Goal: Communication & Community: Answer question/provide support

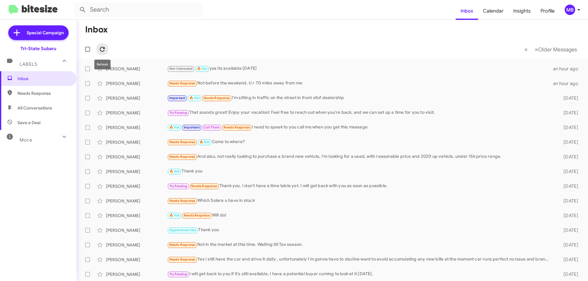
click at [102, 46] on icon at bounding box center [102, 49] width 7 height 7
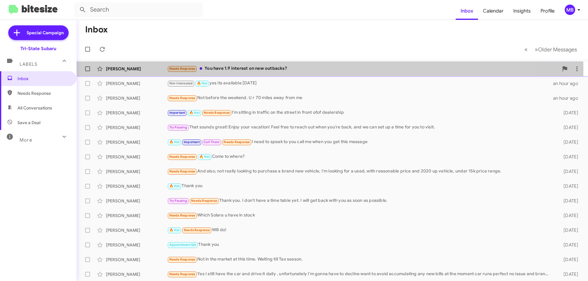
click at [249, 70] on div "Needs Response You have 1.9 interest on new outbacks?" at bounding box center [362, 68] width 391 height 7
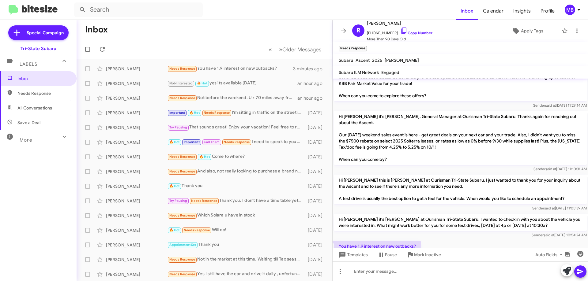
scroll to position [344, 0]
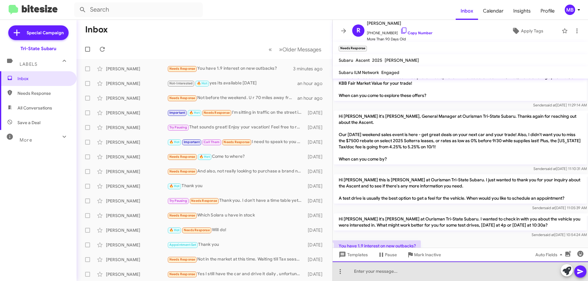
click at [408, 269] on div at bounding box center [459, 272] width 255 height 20
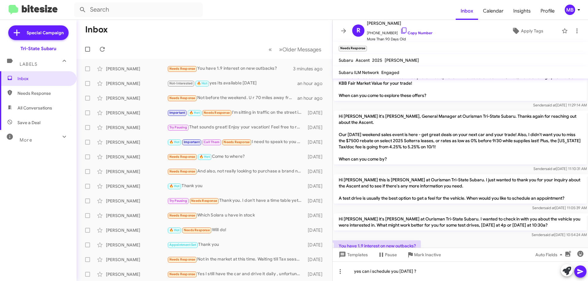
click at [581, 270] on icon at bounding box center [579, 271] width 7 height 7
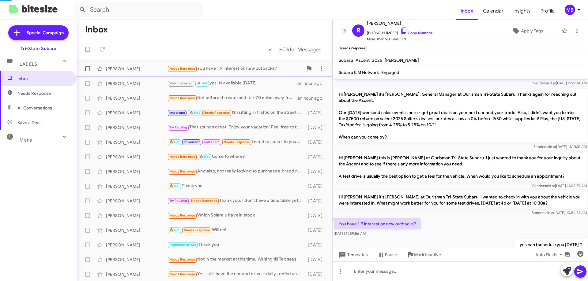
click at [122, 68] on div "[PERSON_NAME]" at bounding box center [136, 69] width 61 height 6
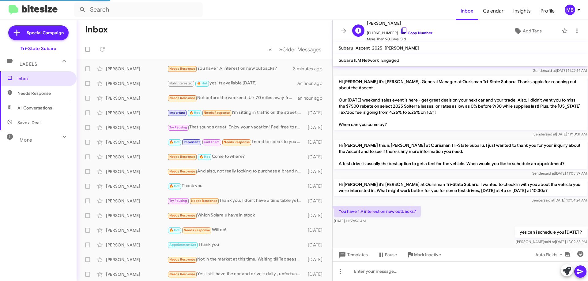
scroll to position [354, 0]
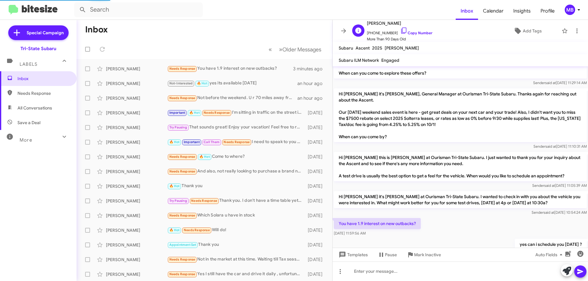
drag, startPoint x: 418, startPoint y: 31, endPoint x: 432, endPoint y: 28, distance: 14.6
click at [418, 31] on link "Copy Number" at bounding box center [416, 33] width 32 height 5
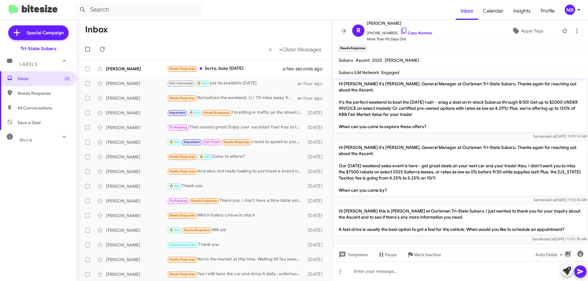
scroll to position [388, 0]
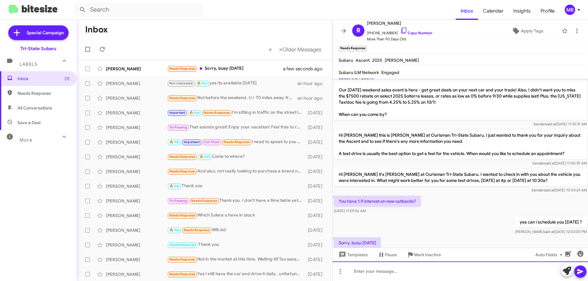
click at [403, 268] on div at bounding box center [459, 272] width 255 height 20
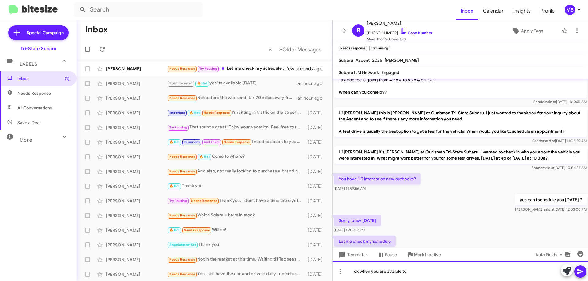
click at [395, 272] on div "ok when you are avaible to" at bounding box center [459, 272] width 255 height 20
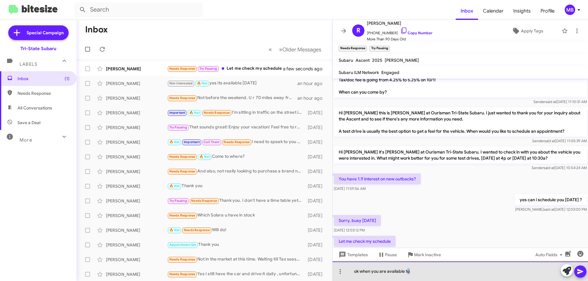
drag, startPoint x: 421, startPoint y: 270, endPoint x: 408, endPoint y: 271, distance: 12.9
click at [408, 271] on div "ok when you are available to" at bounding box center [459, 272] width 255 height 20
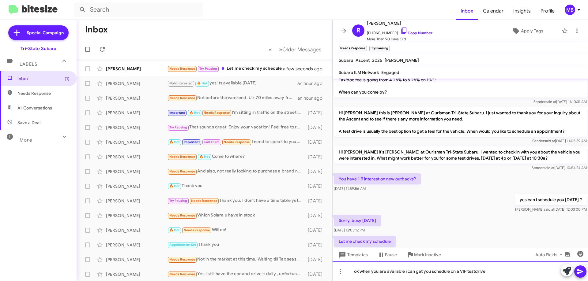
click at [475, 272] on div "ok when you are available i can get you schedule on a VIP testdrive" at bounding box center [459, 272] width 255 height 20
click at [497, 271] on div "ok when you are available i can get you schedule on a VIP test drive" at bounding box center [459, 272] width 255 height 20
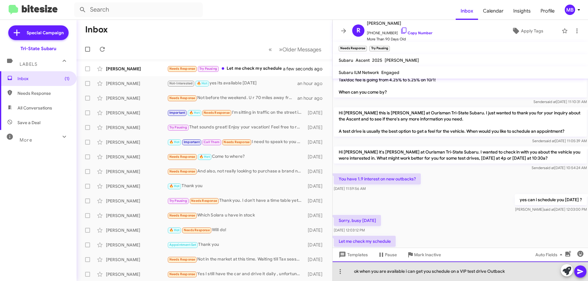
click at [404, 272] on div "ok when you are available i can get you schedule on a VIP test drive Outback" at bounding box center [459, 272] width 255 height 20
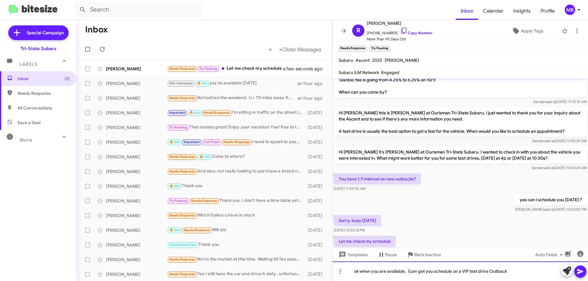
drag, startPoint x: 410, startPoint y: 272, endPoint x: 407, endPoint y: 272, distance: 3.1
click at [407, 272] on div "ok when you are available, i can get you schedule on a VIP test drive Outback" at bounding box center [459, 272] width 255 height 20
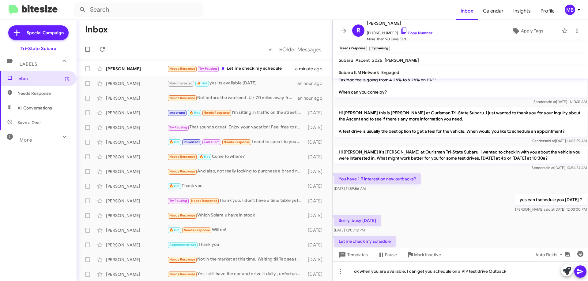
click at [581, 268] on icon at bounding box center [579, 271] width 7 height 7
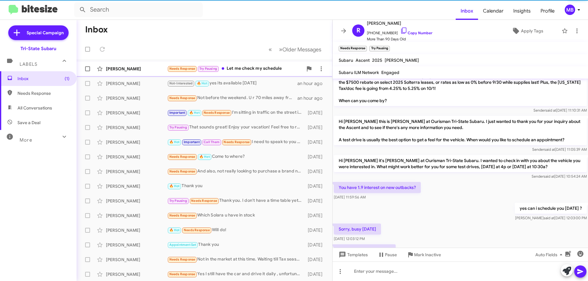
click at [136, 74] on div "[PERSON_NAME] Needs Response Try Pausing Let me check my schedule a minute ago" at bounding box center [204, 69] width 246 height 12
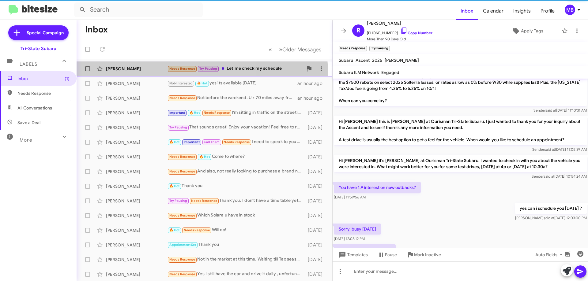
scroll to position [433, 0]
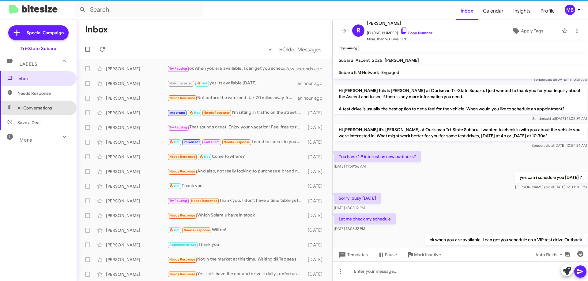
click at [45, 106] on span "All Conversations" at bounding box center [34, 108] width 35 height 6
type input "in:all-conversations"
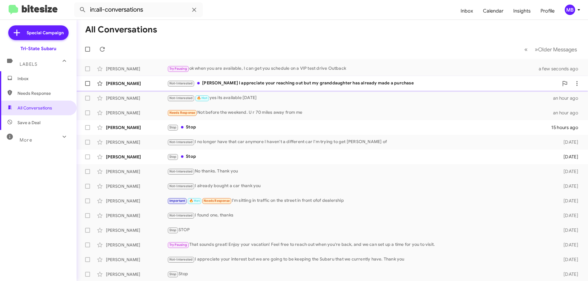
click at [141, 87] on div "[PERSON_NAME] Not-Interested [PERSON_NAME] I appreciate your reaching out but m…" at bounding box center [331, 83] width 501 height 12
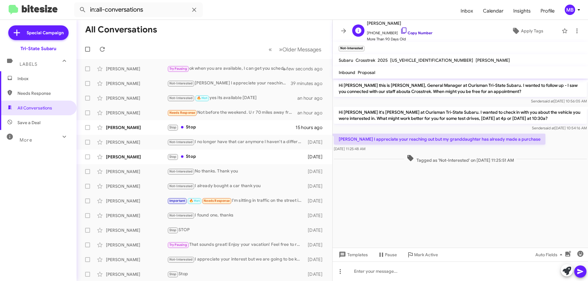
click at [417, 31] on link "Copy Number" at bounding box center [416, 33] width 32 height 5
drag, startPoint x: 519, startPoint y: 141, endPoint x: 376, endPoint y: 163, distance: 144.3
click at [394, 152] on div "[PERSON_NAME] I appreciate your reaching out but my granddaughter has already m…" at bounding box center [459, 143] width 255 height 21
drag, startPoint x: 386, startPoint y: 161, endPoint x: 384, endPoint y: 155, distance: 5.9
click at [384, 161] on div "Tagged as 'Not-Interested' on [DATE] 11:25:51 AM" at bounding box center [460, 159] width 253 height 9
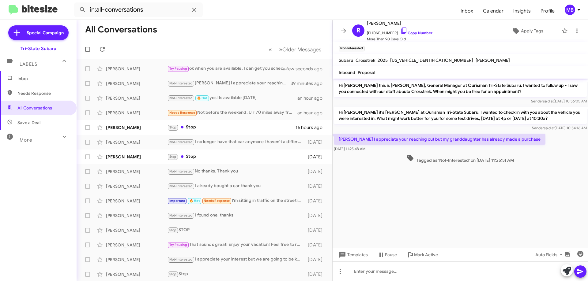
drag, startPoint x: 383, startPoint y: 150, endPoint x: 340, endPoint y: 138, distance: 45.5
click at [340, 138] on div "[PERSON_NAME] I appreciate your reaching out but my granddaughter has already m…" at bounding box center [440, 143] width 212 height 18
copy div "[PERSON_NAME] I appreciate your reaching out but my granddaughter has already m…"
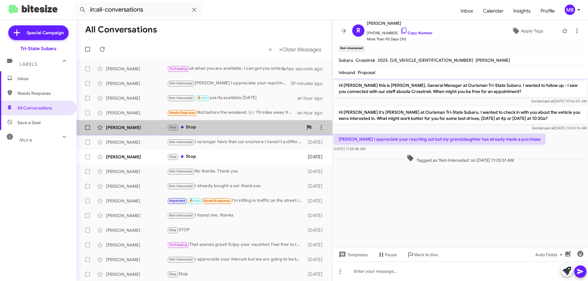
click at [229, 125] on div "Stop Stop" at bounding box center [235, 127] width 136 height 7
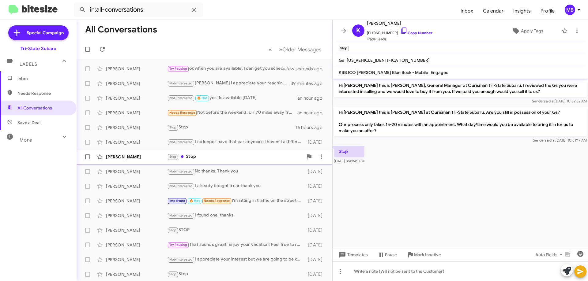
click at [240, 153] on div "Stop Stop" at bounding box center [235, 156] width 136 height 7
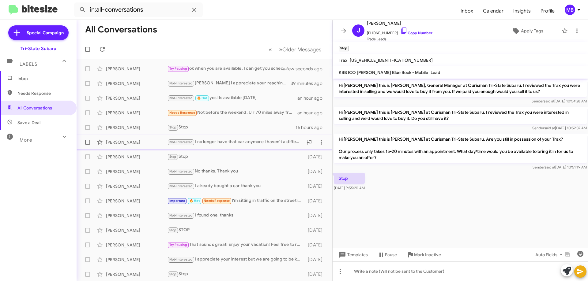
click at [271, 142] on div "Not-Interested I no longer have that car anymore I haven't a different car I'm …" at bounding box center [235, 142] width 136 height 7
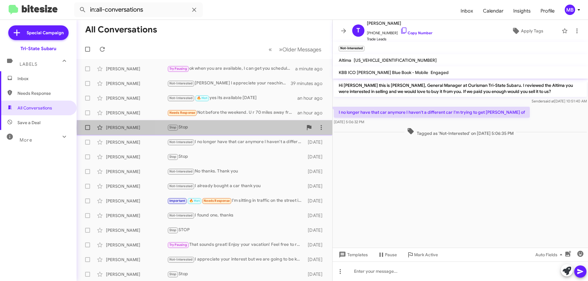
click at [268, 128] on div "Stop Stop" at bounding box center [235, 127] width 136 height 7
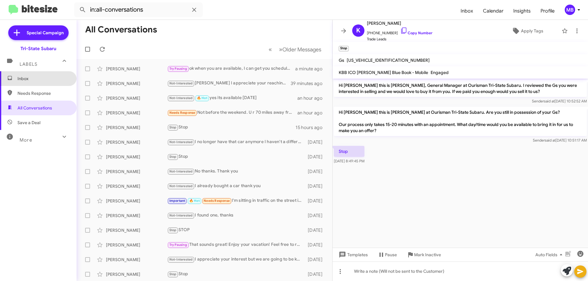
click at [50, 84] on span "Inbox" at bounding box center [38, 78] width 77 height 15
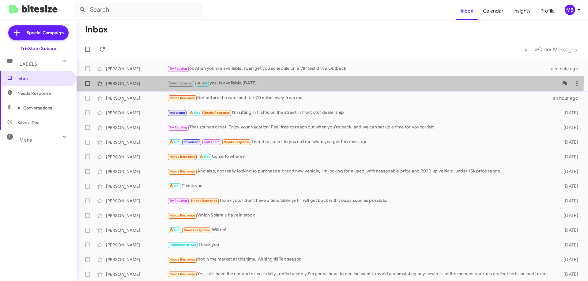
click at [282, 81] on div "Not-Interested 🔥 Hot yes its available [DATE]" at bounding box center [362, 83] width 391 height 7
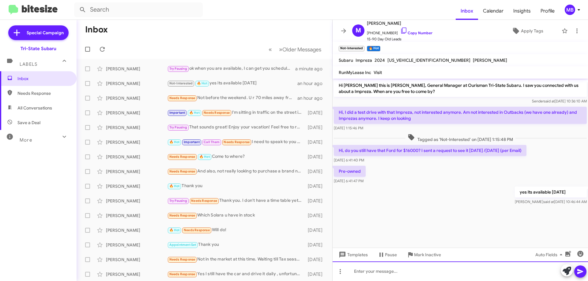
click at [387, 270] on div at bounding box center [459, 272] width 255 height 20
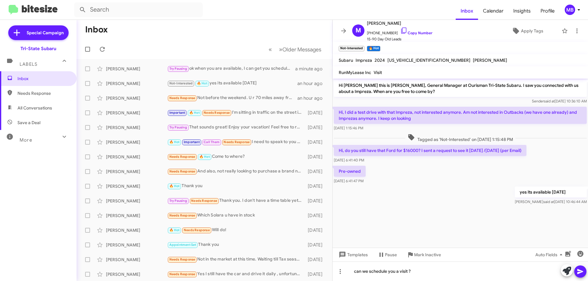
click at [574, 269] on div at bounding box center [574, 270] width 26 height 13
click at [578, 266] on span at bounding box center [579, 272] width 7 height 12
click at [579, 269] on icon at bounding box center [579, 271] width 7 height 7
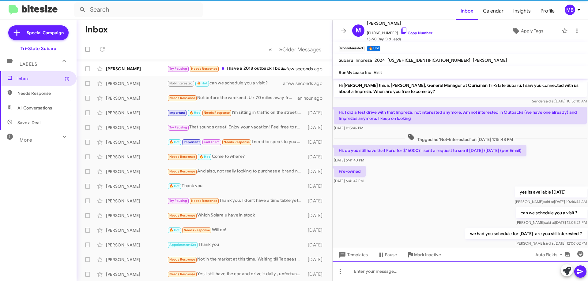
scroll to position [12, 0]
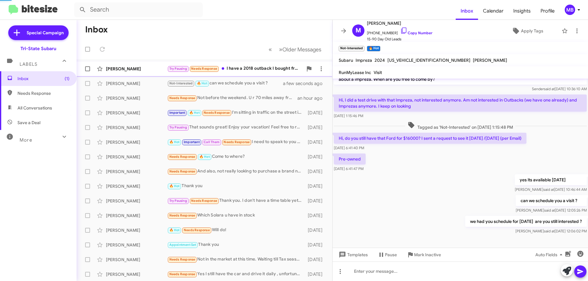
click at [261, 66] on div "Try Pausing Needs Response I have a 2018 outback I bought from you [DATE] would…" at bounding box center [235, 68] width 136 height 7
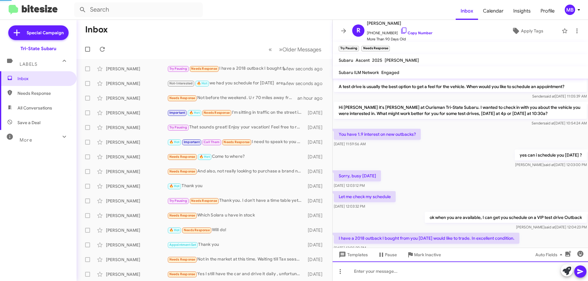
click at [424, 275] on div at bounding box center [459, 272] width 255 height 20
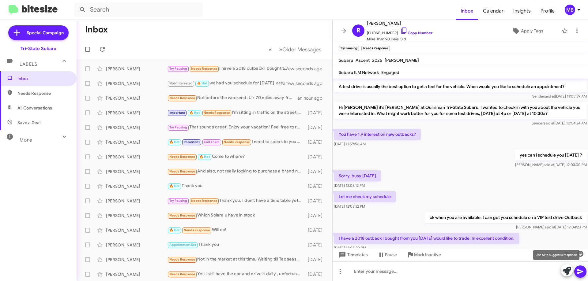
click at [566, 272] on icon at bounding box center [566, 271] width 9 height 9
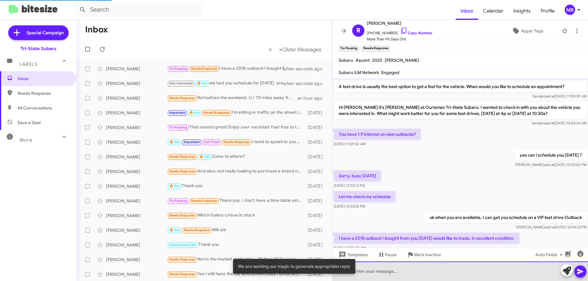
click at [440, 270] on div at bounding box center [459, 272] width 255 height 20
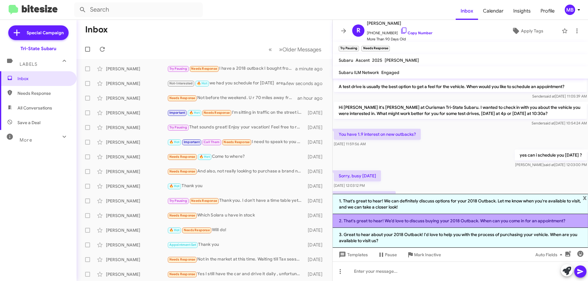
click at [396, 224] on li "2. That's great to hear! We’d love to discuss buying your 2018 Outback. When ca…" at bounding box center [459, 221] width 255 height 14
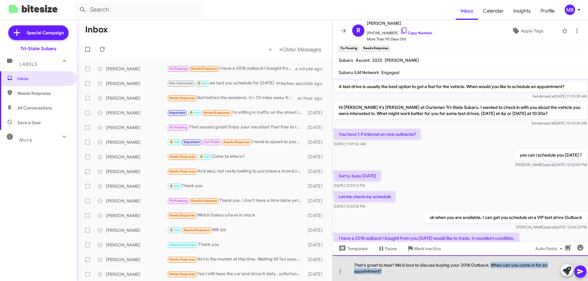
drag, startPoint x: 490, startPoint y: 265, endPoint x: 534, endPoint y: 274, distance: 44.7
click at [534, 274] on div "That's great to hear! We’d love to discuss buying your 2018 Outback. When can y…" at bounding box center [459, 269] width 255 height 26
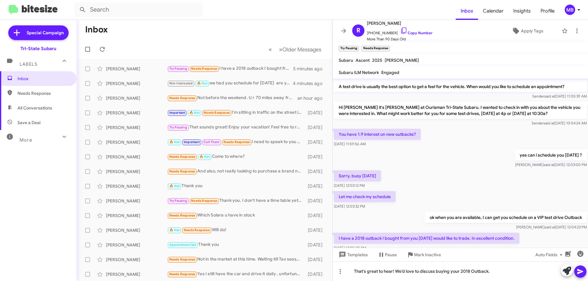
click at [47, 95] on span "Needs Response" at bounding box center [43, 93] width 52 height 6
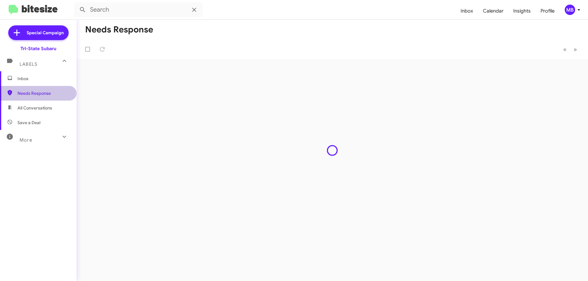
type input "in:needs-response"
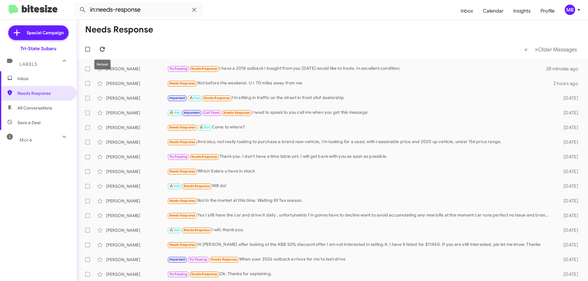
click at [106, 51] on span at bounding box center [102, 49] width 12 height 7
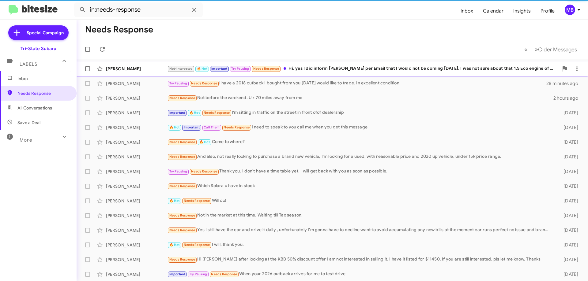
click at [130, 67] on div "[PERSON_NAME]" at bounding box center [136, 69] width 61 height 6
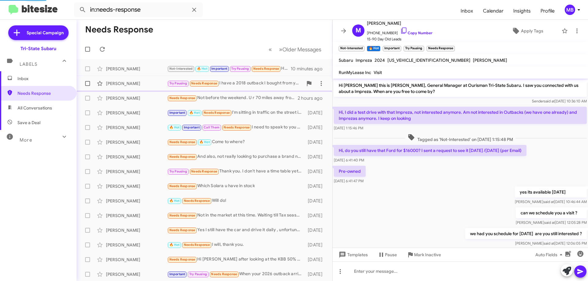
scroll to position [41, 0]
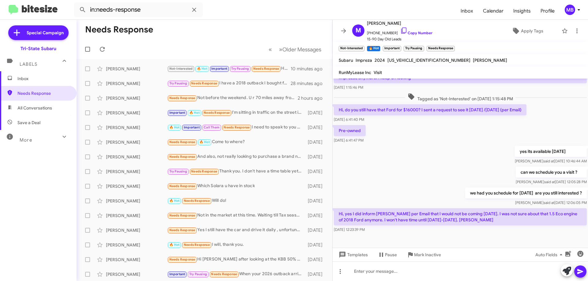
drag, startPoint x: 482, startPoint y: 226, endPoint x: 338, endPoint y: 212, distance: 145.1
click at [338, 212] on p "Hi, yes I did inform [PERSON_NAME] per Email that I would not be coming [DATE].…" at bounding box center [460, 216] width 253 height 17
click at [422, 34] on link "Copy Number" at bounding box center [416, 33] width 32 height 5
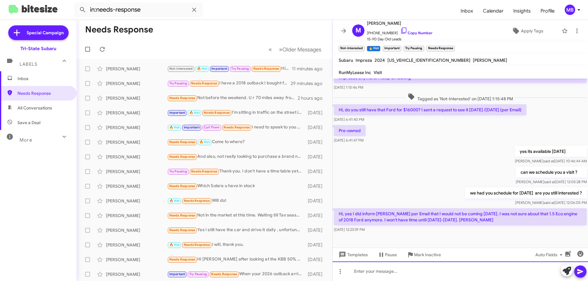
drag, startPoint x: 393, startPoint y: 272, endPoint x: 387, endPoint y: 277, distance: 7.7
click at [394, 272] on div at bounding box center [459, 272] width 255 height 20
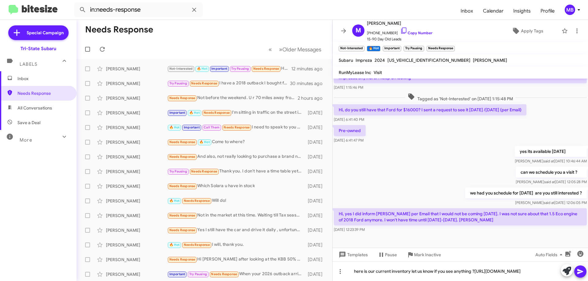
click at [576, 270] on button at bounding box center [580, 272] width 12 height 12
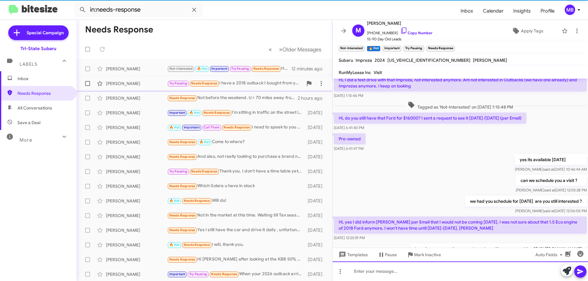
scroll to position [63, 0]
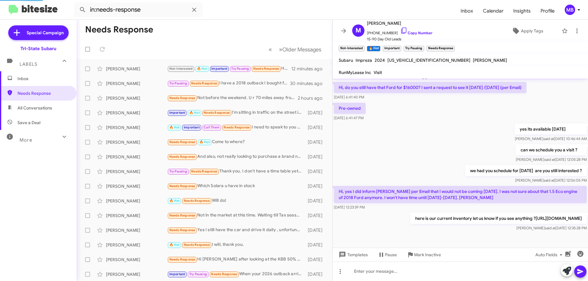
click at [48, 75] on span "Inbox" at bounding box center [38, 78] width 77 height 15
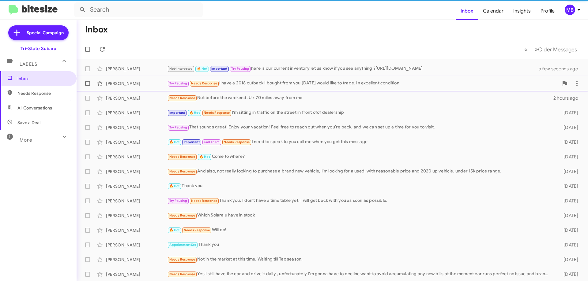
click at [151, 84] on div "[PERSON_NAME]" at bounding box center [136, 84] width 61 height 6
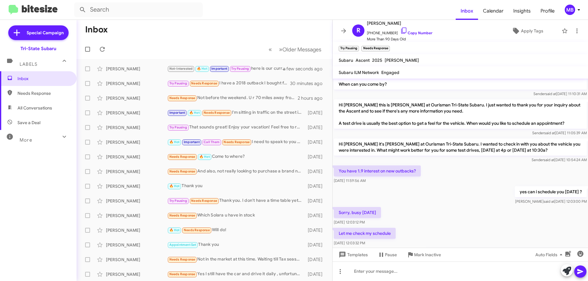
scroll to position [456, 0]
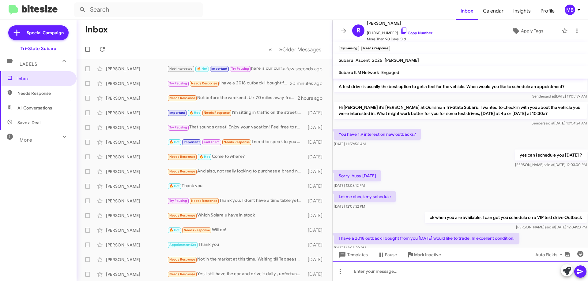
drag, startPoint x: 394, startPoint y: 274, endPoint x: 399, endPoint y: 275, distance: 5.0
click at [395, 274] on div at bounding box center [459, 272] width 255 height 20
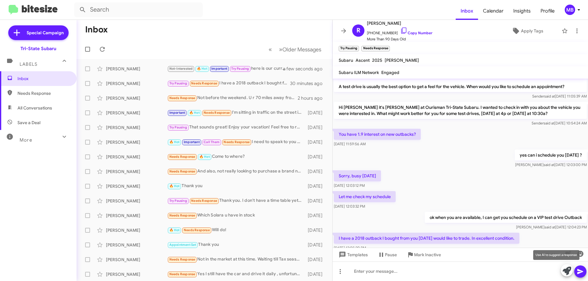
click at [564, 271] on icon at bounding box center [566, 271] width 9 height 9
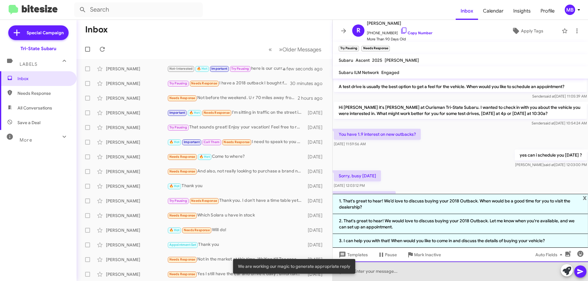
drag, startPoint x: 438, startPoint y: 267, endPoint x: 455, endPoint y: 253, distance: 21.7
click at [440, 267] on div at bounding box center [459, 272] width 255 height 20
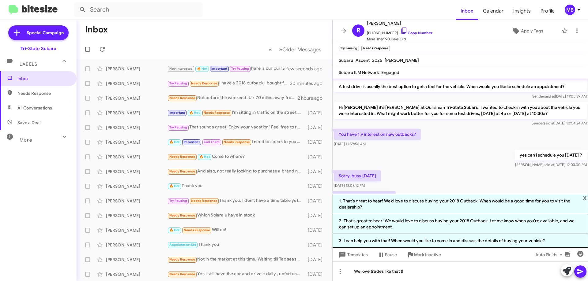
click at [580, 272] on icon at bounding box center [580, 271] width 6 height 5
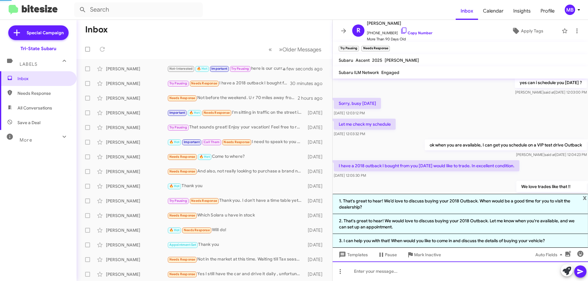
scroll to position [532, 0]
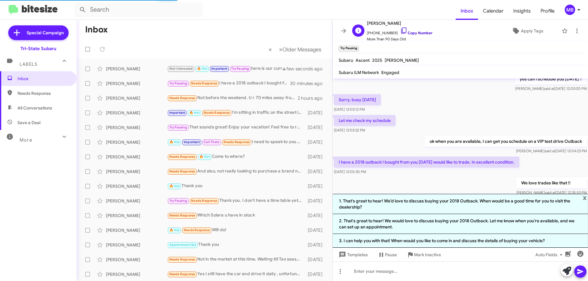
click at [419, 31] on link "Copy Number" at bounding box center [416, 33] width 32 height 5
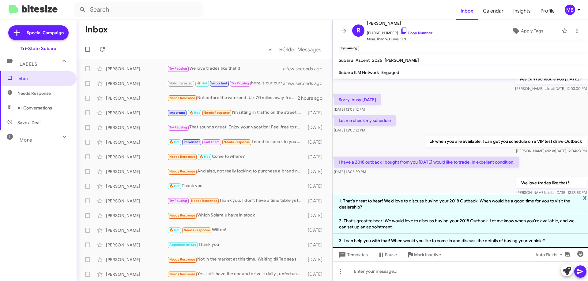
drag, startPoint x: 527, startPoint y: 131, endPoint x: 338, endPoint y: 128, distance: 188.6
click at [338, 157] on p "I have a 2018 outback I bought from you [DATE] would like to trade. In excellen…" at bounding box center [427, 162] width 186 height 11
copy p "I have a 2018 outback I bought from you [DATE] would like to trade. In excellen…"
click at [477, 176] on div "We love trades like that !! [PERSON_NAME] said at [DATE] 12:35:53 PM" at bounding box center [459, 186] width 255 height 21
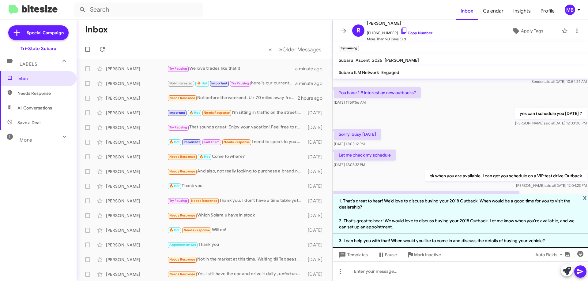
scroll to position [440, 0]
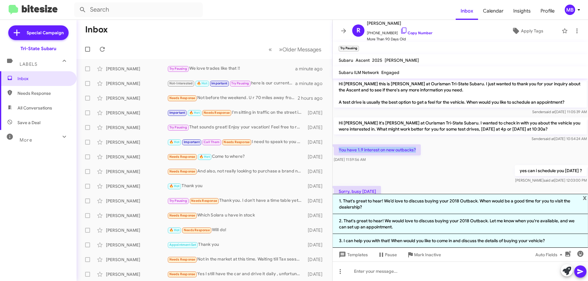
drag, startPoint x: 416, startPoint y: 119, endPoint x: 337, endPoint y: 116, distance: 79.4
click at [337, 144] on p "You have 1.9 interest on new outbacks?" at bounding box center [377, 149] width 87 height 11
copy p "You have 1.9 interest on new outbacks?"
click at [38, 80] on span "Inbox" at bounding box center [43, 79] width 52 height 6
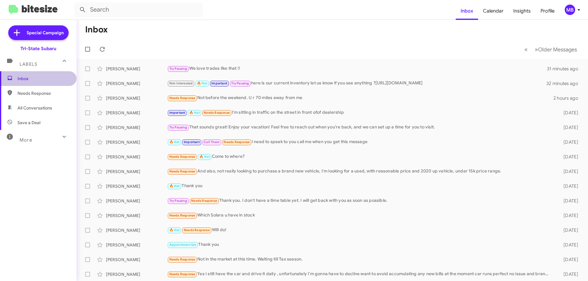
click at [49, 79] on span "Inbox" at bounding box center [43, 79] width 52 height 6
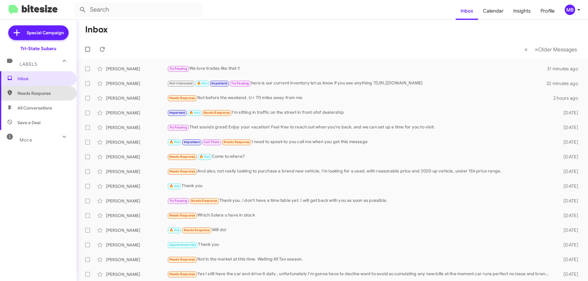
click at [51, 93] on span "Needs Response" at bounding box center [43, 93] width 52 height 6
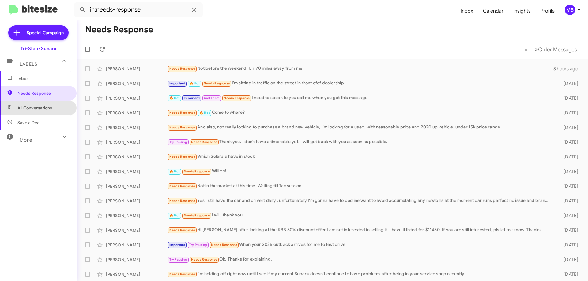
click at [59, 108] on span "All Conversations" at bounding box center [38, 108] width 77 height 15
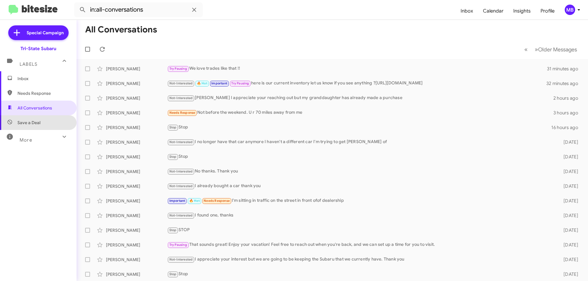
click at [45, 117] on span "Save a Deal" at bounding box center [38, 122] width 77 height 15
type input "in:not-interested"
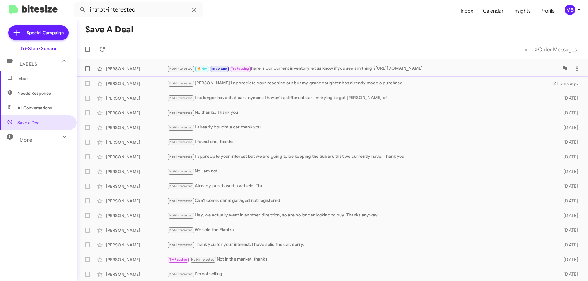
click at [306, 73] on div "[PERSON_NAME] Not-Interested 🔥 Hot Important Try Pausing here is our current in…" at bounding box center [331, 69] width 501 height 12
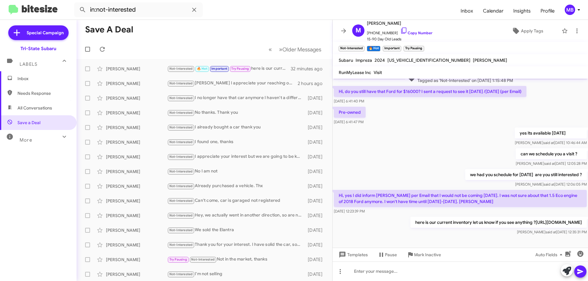
scroll to position [63, 0]
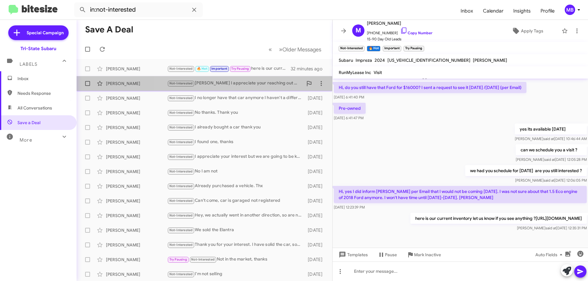
click at [228, 83] on div "Not-Interested [PERSON_NAME] I appreciate your reaching out but my granddaughte…" at bounding box center [235, 83] width 136 height 7
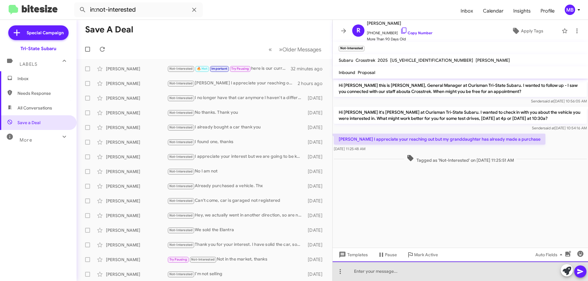
drag, startPoint x: 384, startPoint y: 272, endPoint x: 531, endPoint y: 280, distance: 147.8
click at [384, 272] on div at bounding box center [459, 272] width 255 height 20
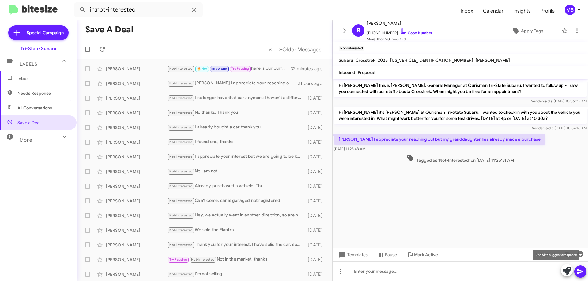
click at [565, 273] on icon at bounding box center [566, 271] width 9 height 9
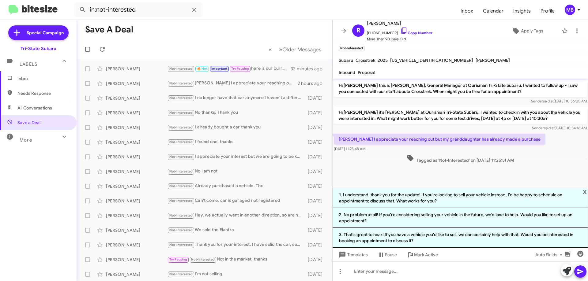
click at [514, 219] on li "2. No problem at all! If you're considering selling your vehicle in the future,…" at bounding box center [459, 218] width 255 height 20
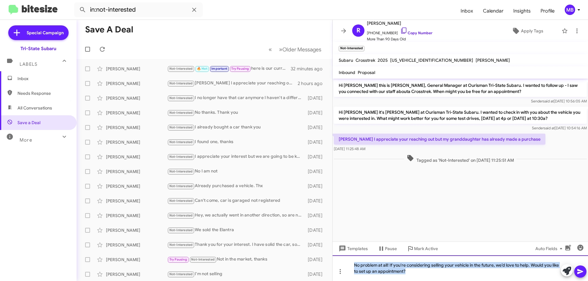
drag, startPoint x: 410, startPoint y: 275, endPoint x: 329, endPoint y: 267, distance: 81.8
click at [329, 267] on div "Save a Deal « Previous » Next Older Messages [PERSON_NAME] Not-Interested 🔥 Hot…" at bounding box center [332, 150] width 511 height 261
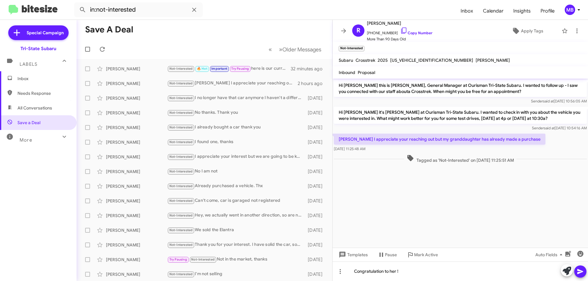
click at [582, 271] on icon at bounding box center [579, 271] width 7 height 7
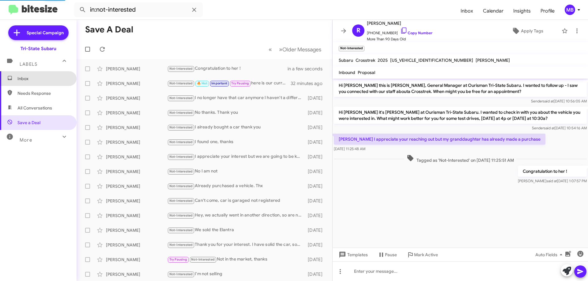
click at [53, 80] on span "Inbox" at bounding box center [43, 79] width 52 height 6
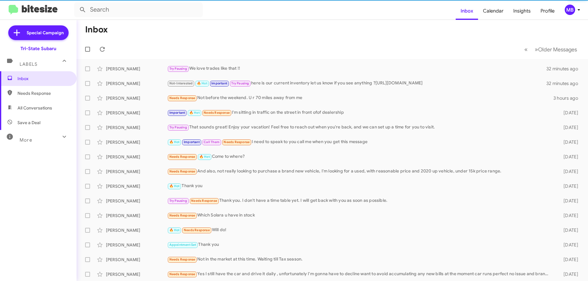
click at [57, 94] on span "Needs Response" at bounding box center [43, 93] width 52 height 6
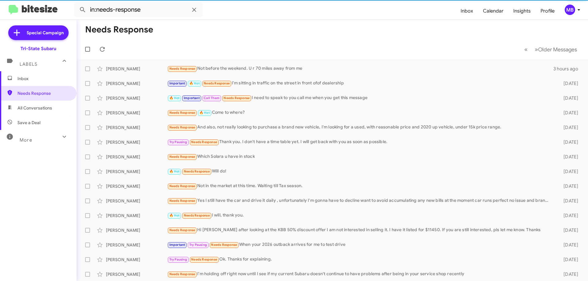
click at [55, 111] on span "All Conversations" at bounding box center [38, 108] width 77 height 15
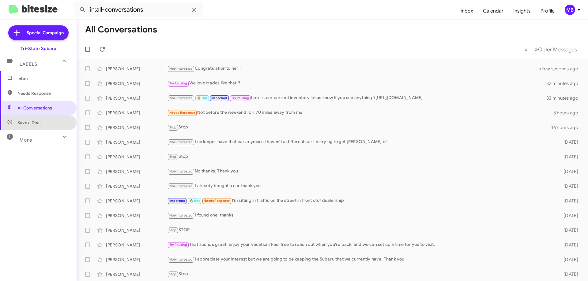
click at [51, 122] on span "Save a Deal" at bounding box center [38, 122] width 77 height 15
type input "in:not-interested"
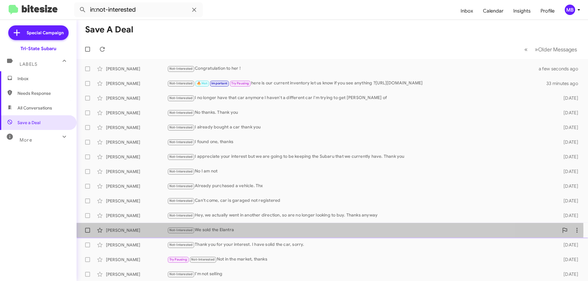
click at [199, 231] on div "Not-Interested We sold the Elantra" at bounding box center [362, 230] width 391 height 7
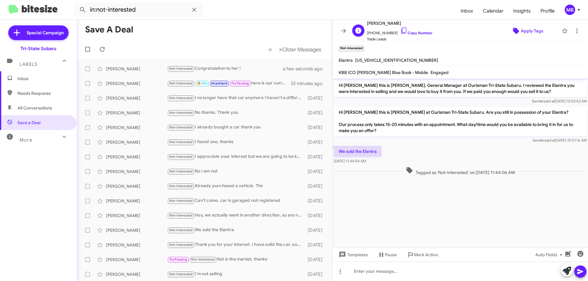
drag, startPoint x: 414, startPoint y: 30, endPoint x: 493, endPoint y: 30, distance: 78.4
click at [415, 30] on span "[PHONE_NUMBER] Copy Number" at bounding box center [400, 31] width 66 height 9
click at [410, 32] on link "Copy Number" at bounding box center [416, 33] width 32 height 5
click at [38, 79] on span "Inbox" at bounding box center [43, 79] width 52 height 6
